Goal: Find contact information: Find contact information

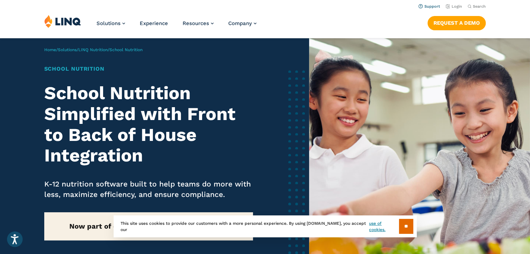
click at [432, 8] on link "Support" at bounding box center [430, 6] width 22 height 5
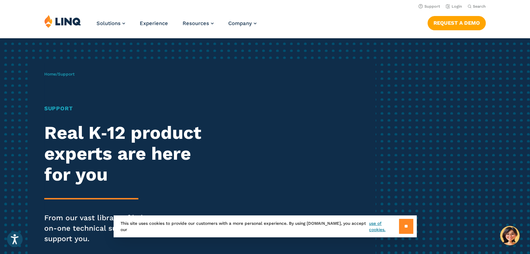
click at [405, 229] on input "**" at bounding box center [406, 226] width 14 height 15
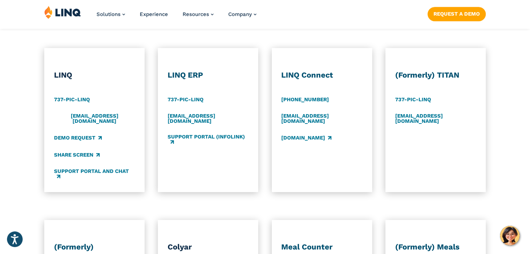
scroll to position [365, 0]
click at [407, 99] on link "737-PIC-LINQ" at bounding box center [413, 100] width 36 height 8
click at [386, 52] on div "(Formerly) TITAN 737-PIC-[GEOGRAPHIC_DATA] [EMAIL_ADDRESS][DOMAIN_NAME]" at bounding box center [435, 120] width 100 height 144
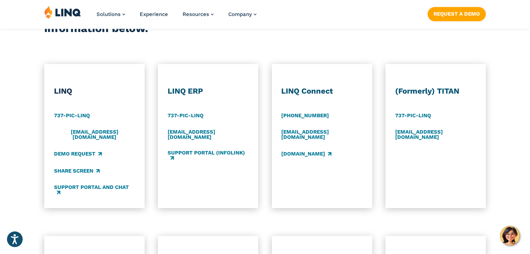
scroll to position [457, 0]
